Goal: Obtain resource: Download file/media

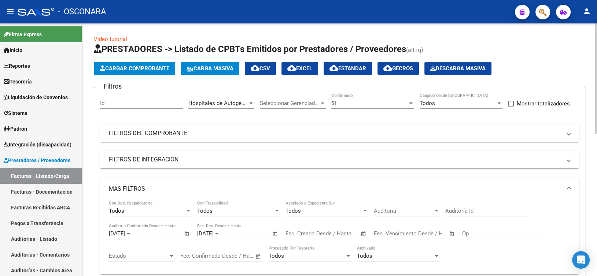
click at [225, 107] on div "Hospitales de Autogestión Area" at bounding box center [221, 101] width 66 height 16
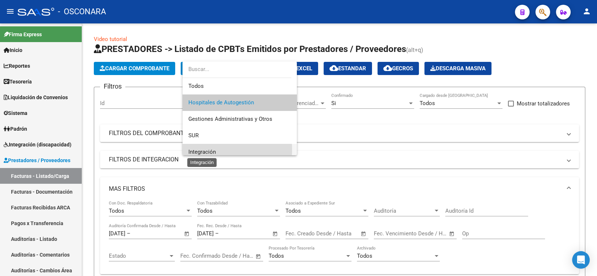
click at [214, 149] on span "Integración" at bounding box center [201, 152] width 27 height 7
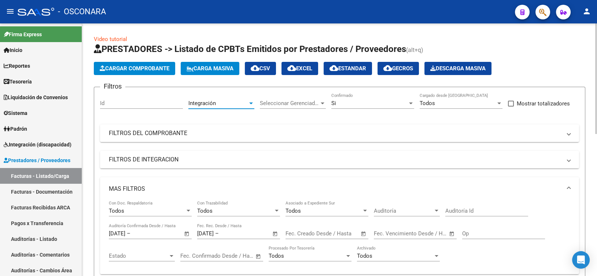
scroll to position [4, 0]
click at [203, 142] on div "Filtros Id Integración Area Seleccionar Gerenciador Seleccionar Gerenciador Si …" at bounding box center [339, 205] width 479 height 224
click at [188, 159] on mat-panel-title "FILTROS DE INTEGRACION" at bounding box center [335, 160] width 452 height 8
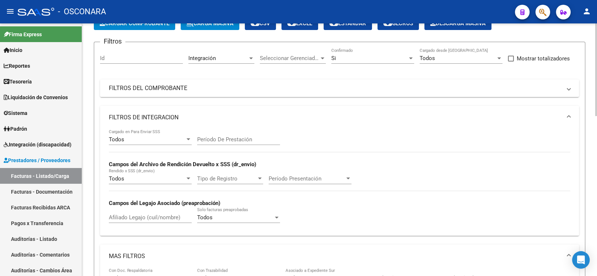
scroll to position [0, 0]
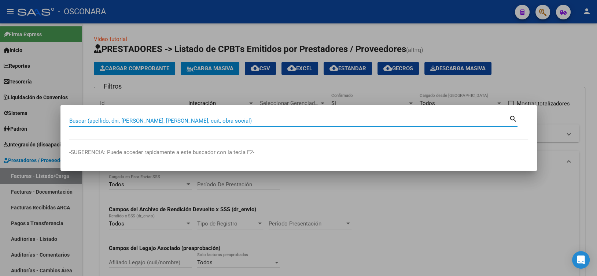
click at [245, 92] on div at bounding box center [298, 138] width 597 height 276
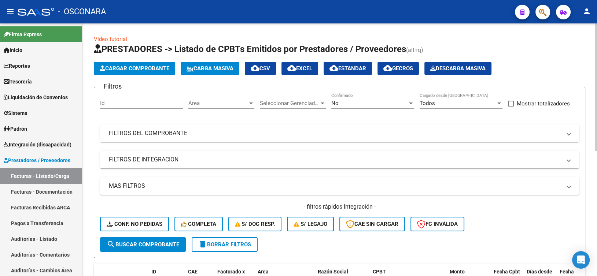
click at [226, 107] on div "Area Area" at bounding box center [221, 101] width 66 height 16
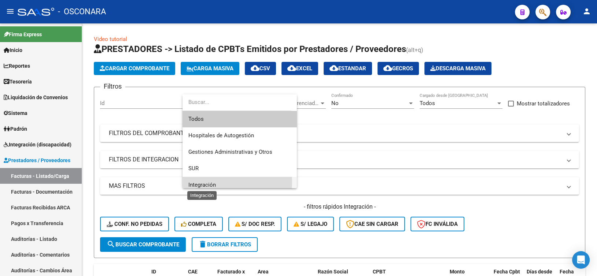
click at [197, 182] on span "Integración" at bounding box center [201, 185] width 27 height 7
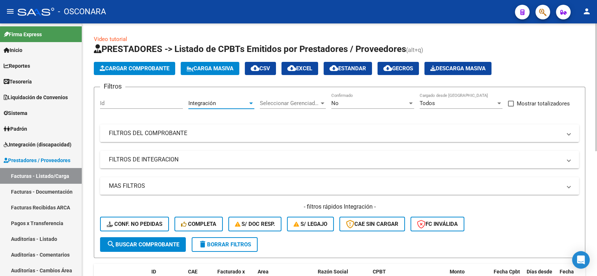
scroll to position [4, 0]
click at [323, 112] on div "Seleccionar Gerenciador Seleccionar Gerenciador" at bounding box center [293, 104] width 66 height 23
click at [346, 103] on div "No" at bounding box center [369, 103] width 76 height 7
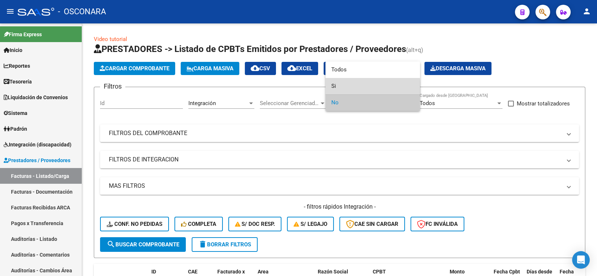
click at [347, 90] on span "Si" at bounding box center [372, 86] width 83 height 16
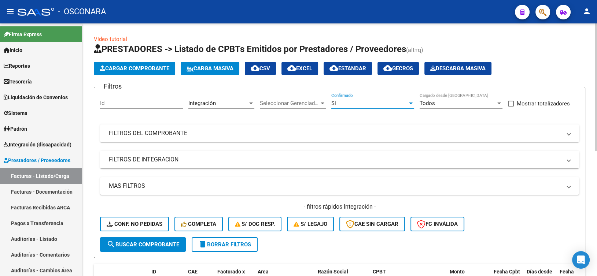
click at [211, 165] on mat-expansion-panel-header "FILTROS DE INTEGRACION" at bounding box center [339, 160] width 479 height 18
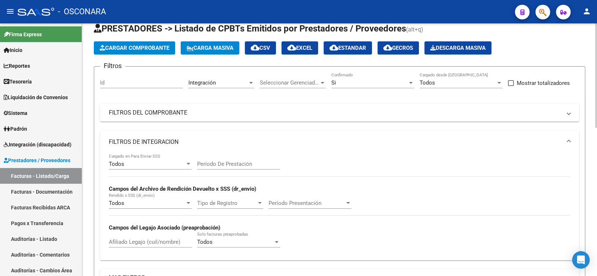
scroll to position [37, 0]
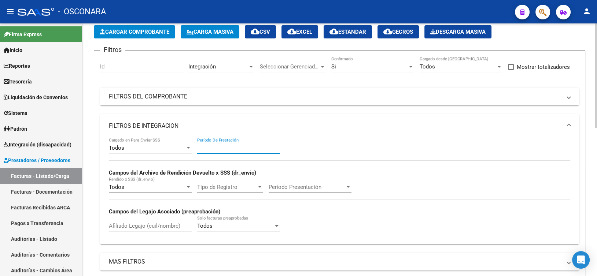
click at [203, 149] on input "Período De Prestación" at bounding box center [238, 148] width 83 height 7
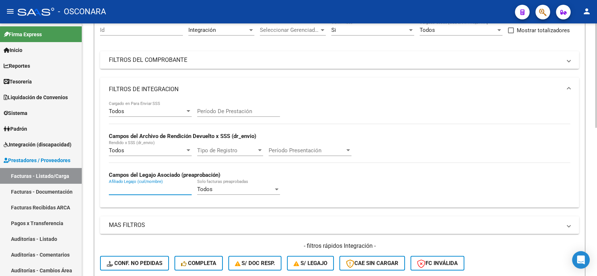
click at [171, 192] on input "Afiliado Legajo (cuil/nombre)" at bounding box center [150, 189] width 83 height 7
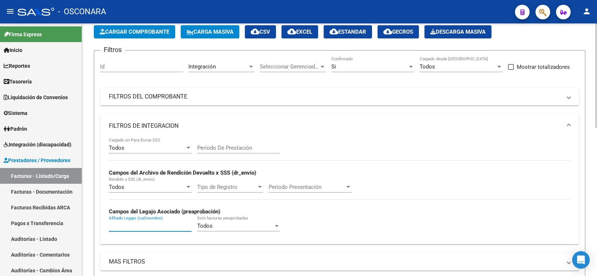
click at [224, 149] on input "Período De Prestación" at bounding box center [238, 148] width 83 height 7
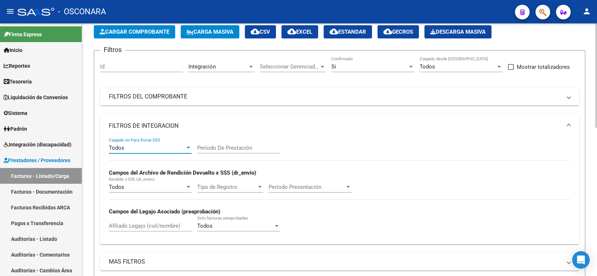
click at [173, 147] on div "Todos" at bounding box center [147, 148] width 76 height 7
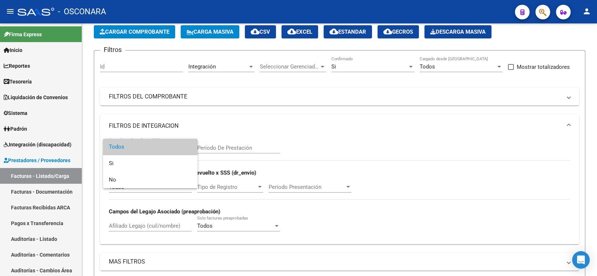
click at [258, 115] on div at bounding box center [298, 138] width 597 height 276
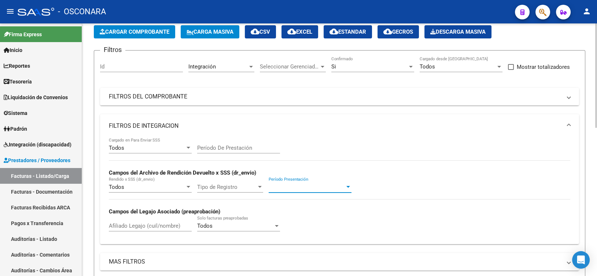
click at [273, 185] on span "Período Presentación" at bounding box center [307, 187] width 76 height 7
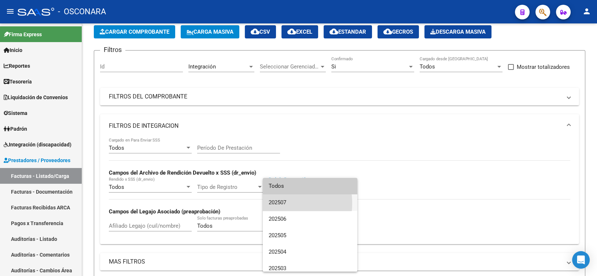
click at [275, 203] on span "202507" at bounding box center [310, 203] width 83 height 16
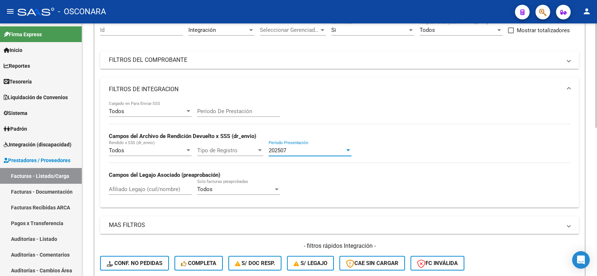
scroll to position [110, 0]
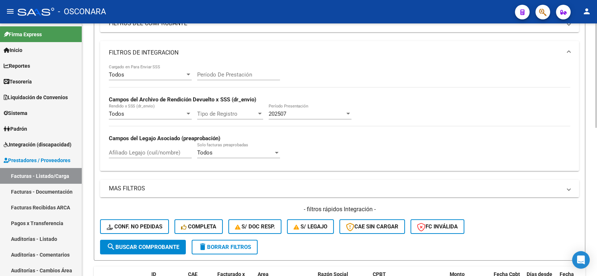
click at [149, 188] on mat-panel-title "MAS FILTROS" at bounding box center [335, 189] width 452 height 8
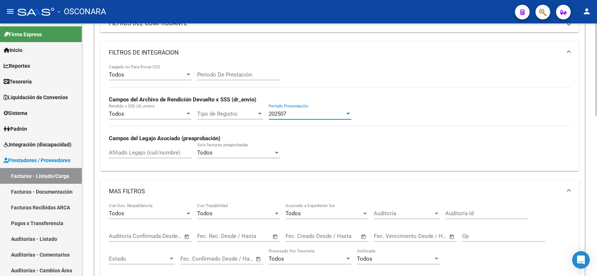
click at [297, 114] on div "202507" at bounding box center [307, 114] width 76 height 7
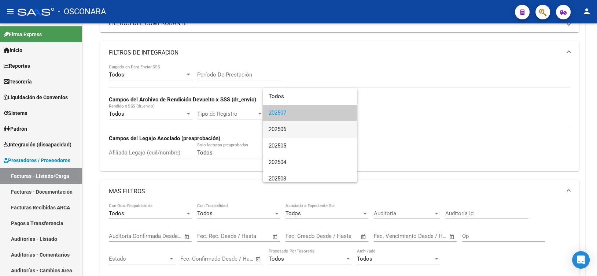
click at [286, 130] on span "202506" at bounding box center [310, 129] width 83 height 16
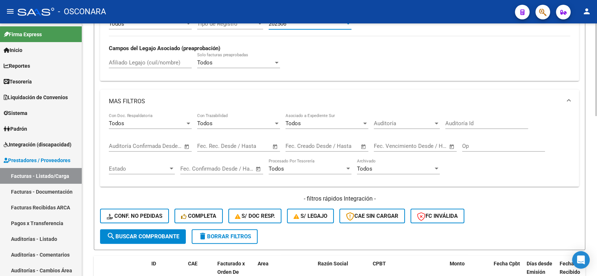
scroll to position [220, 0]
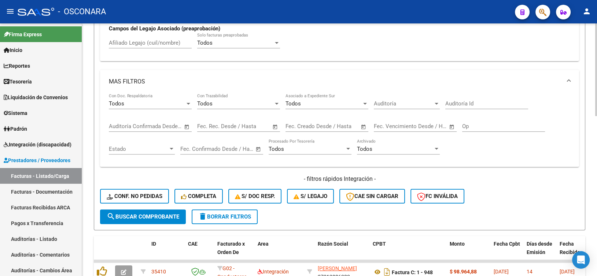
click at [146, 214] on span "search Buscar Comprobante" at bounding box center [143, 217] width 73 height 7
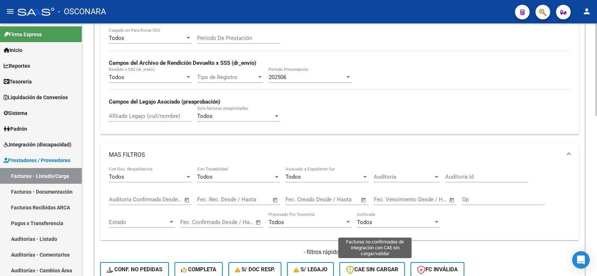
scroll to position [0, 0]
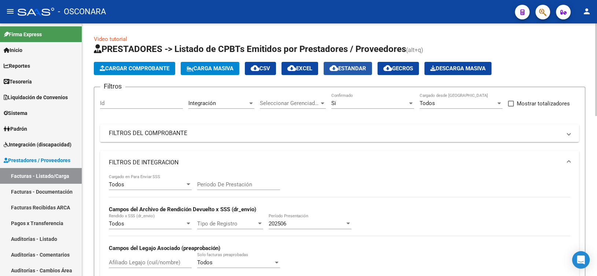
click at [363, 71] on span "cloud_download Estandar" at bounding box center [347, 68] width 37 height 7
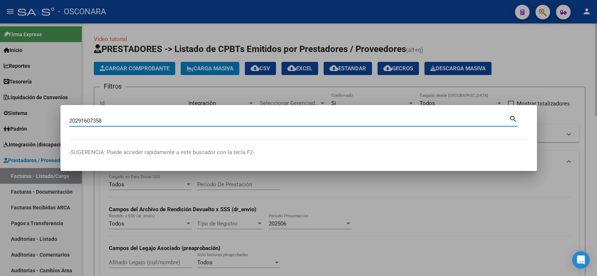
type input "20291607358"
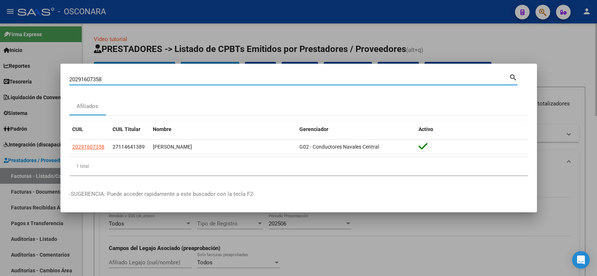
click at [427, 39] on div at bounding box center [298, 138] width 597 height 276
